Goal: Ask a question

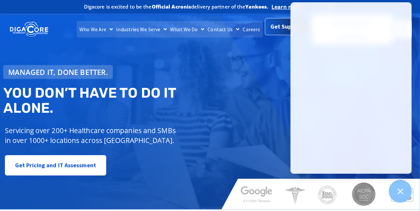
click at [283, 28] on span "Get Support" at bounding box center [287, 26] width 33 height 13
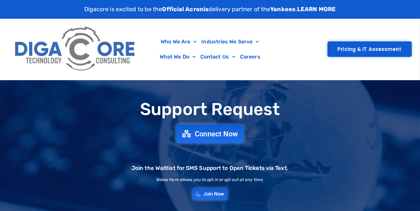
click at [219, 131] on span "Connect Now" at bounding box center [216, 133] width 43 height 7
